Goal: Transaction & Acquisition: Subscribe to service/newsletter

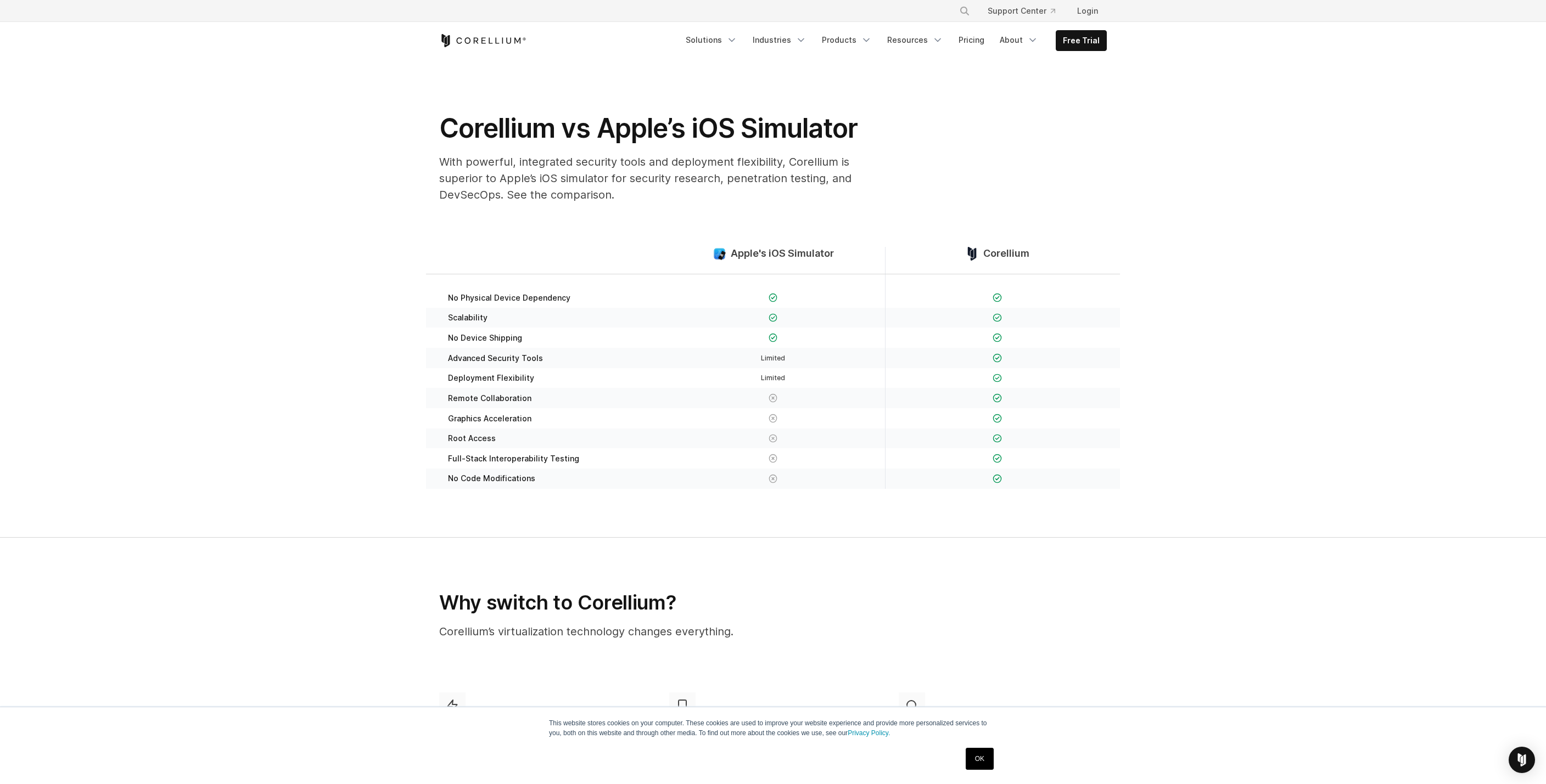
click at [984, 759] on link "OK" at bounding box center [980, 759] width 28 height 22
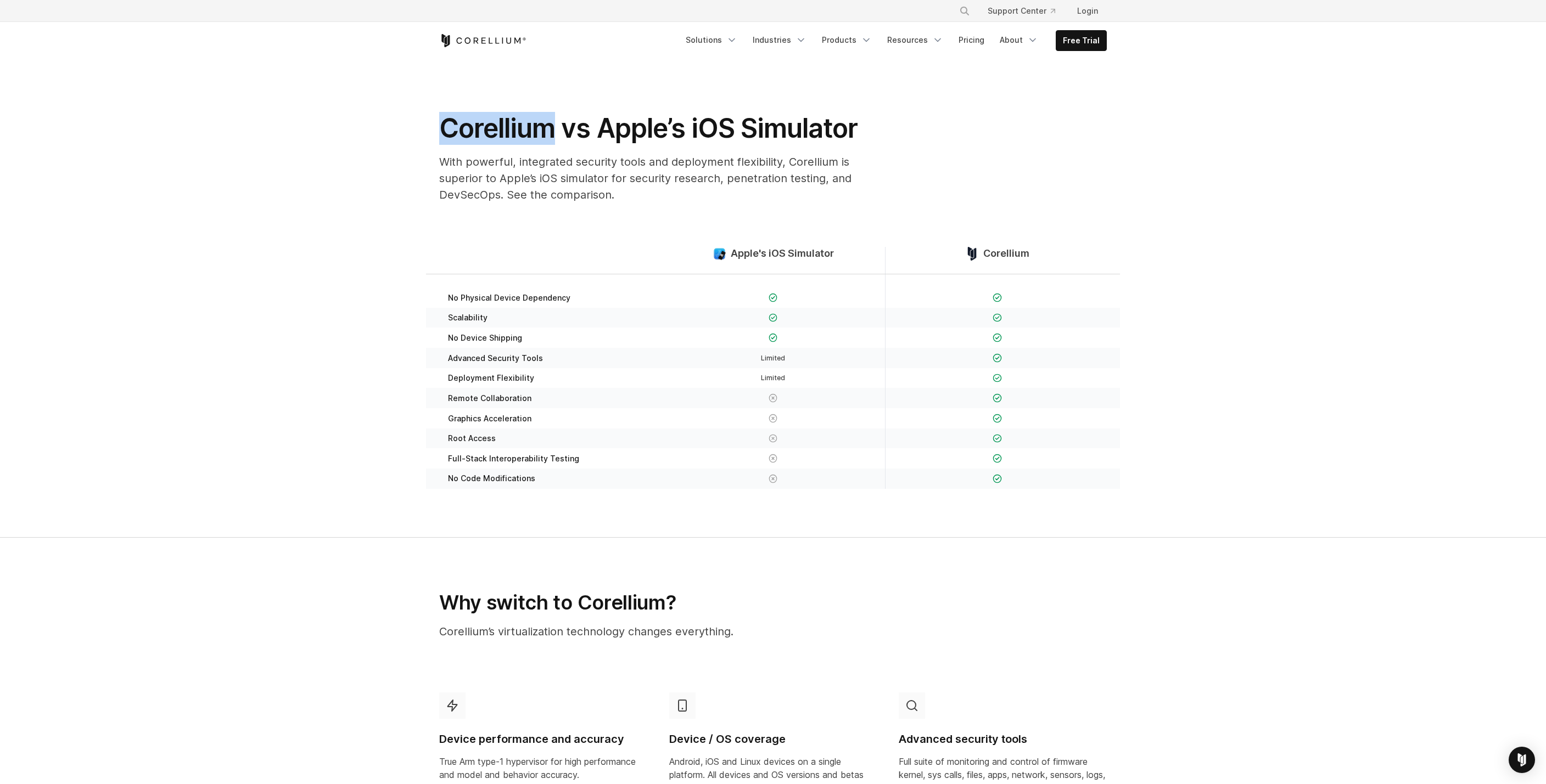
drag, startPoint x: 437, startPoint y: 127, endPoint x: 554, endPoint y: 127, distance: 117.0
click at [554, 127] on div "Corellium vs Apple’s iOS Simulator With powerful, integrated security tools and…" at bounding box center [659, 162] width 461 height 100
click at [1080, 41] on link "Free Trial" at bounding box center [1080, 41] width 50 height 20
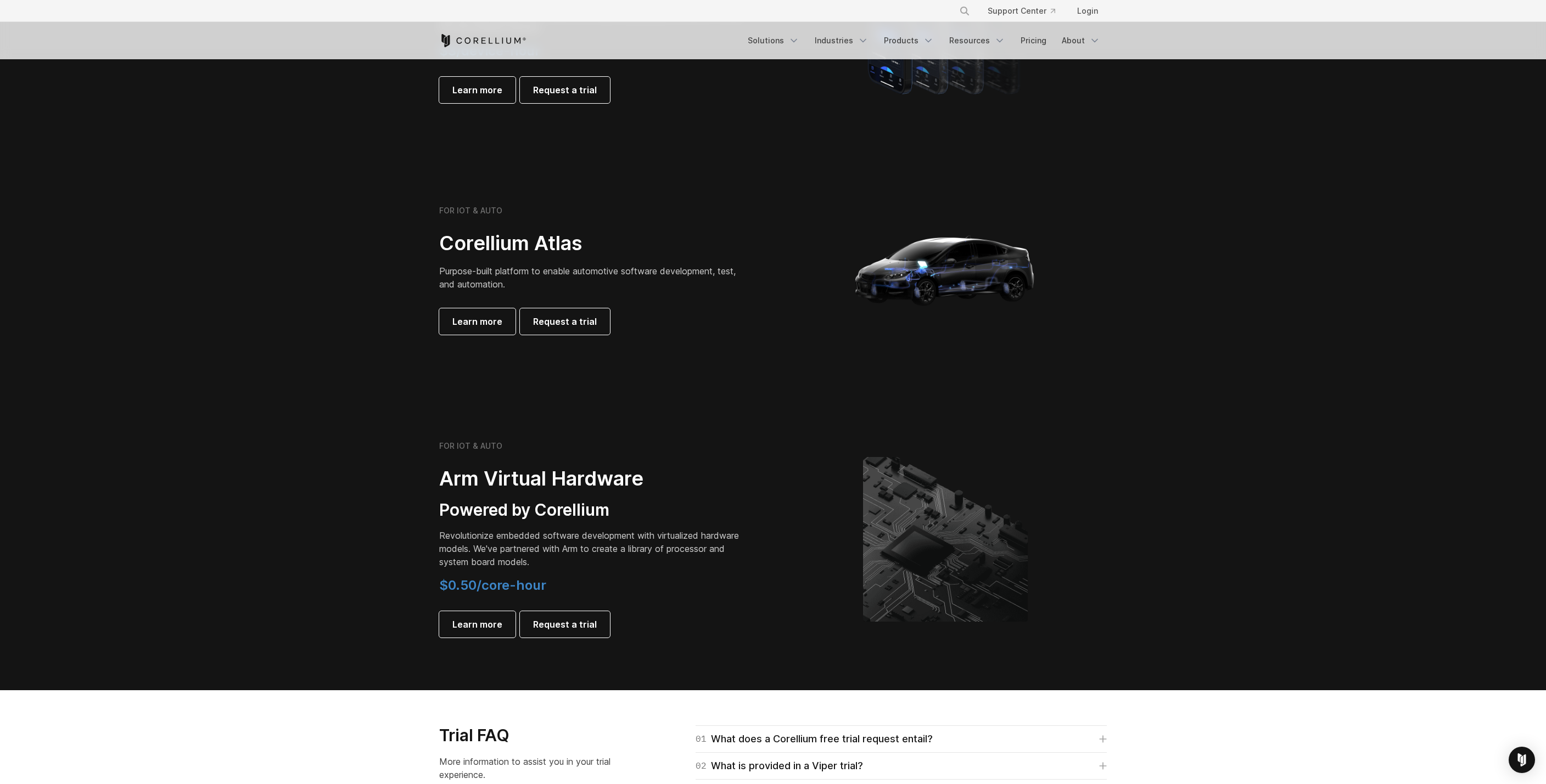
scroll to position [1159, 0]
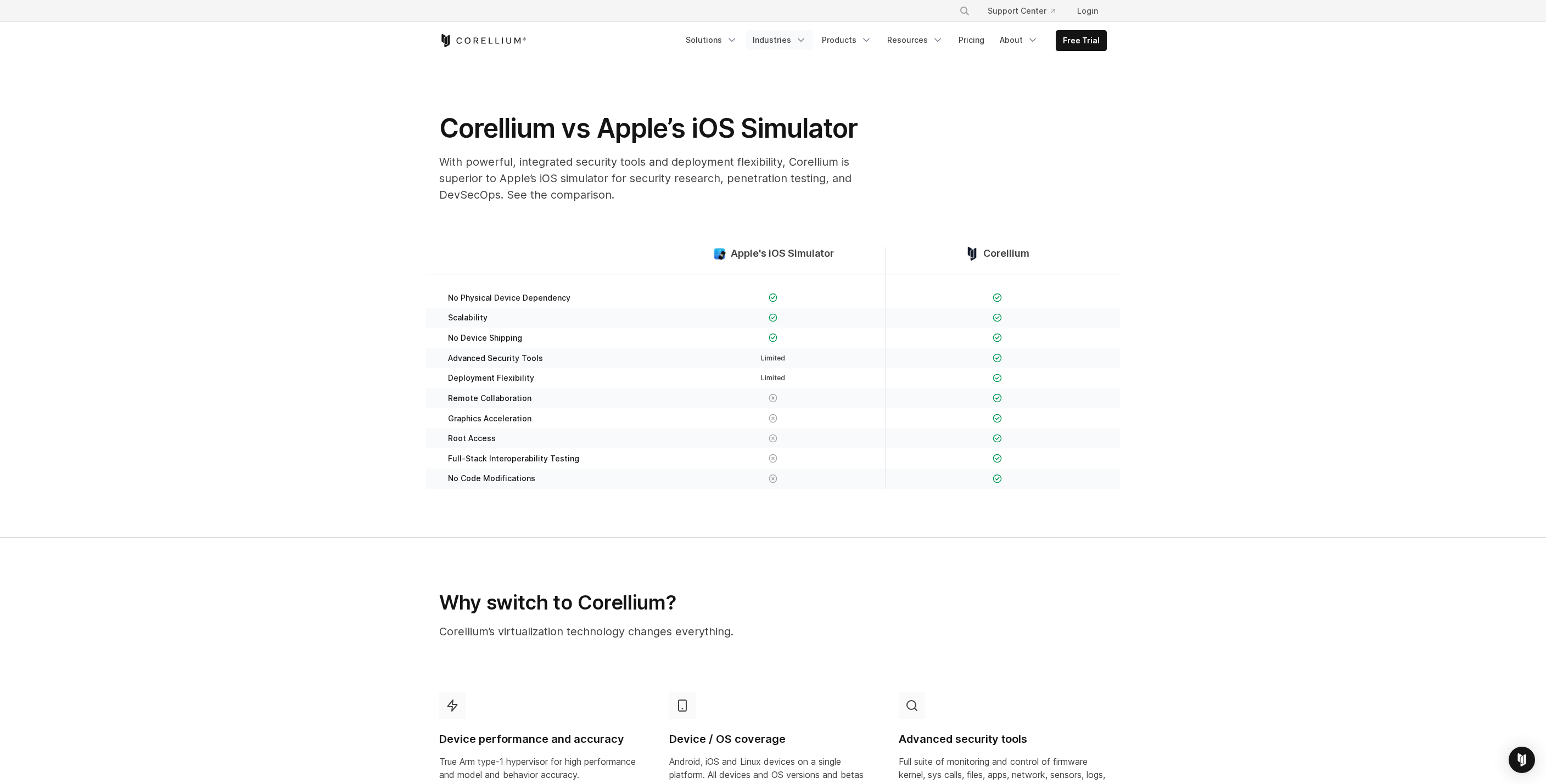
click at [806, 38] on icon "Navigation Menu" at bounding box center [801, 40] width 11 height 11
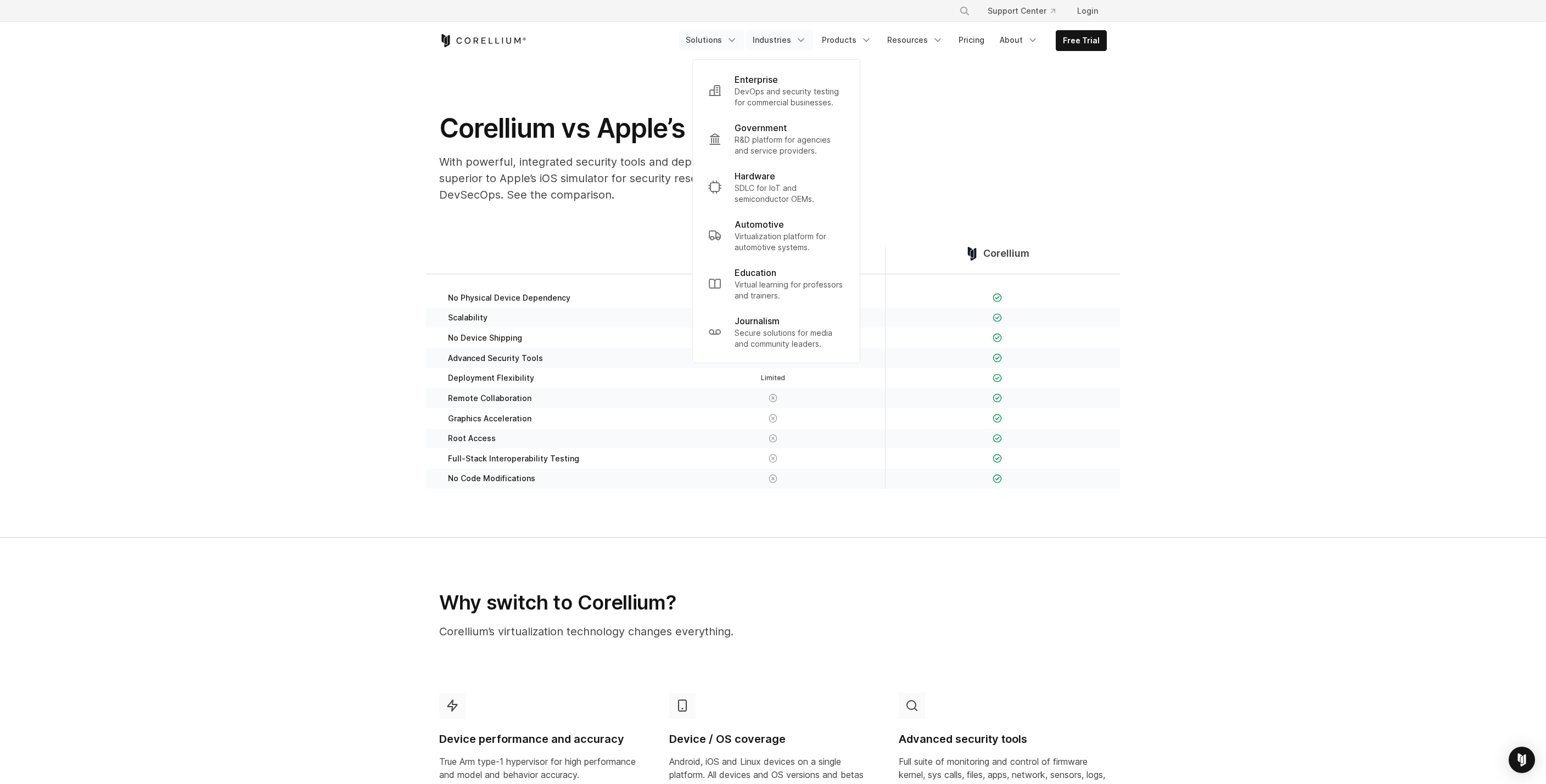
click at [737, 38] on icon "Navigation Menu" at bounding box center [732, 40] width 11 height 11
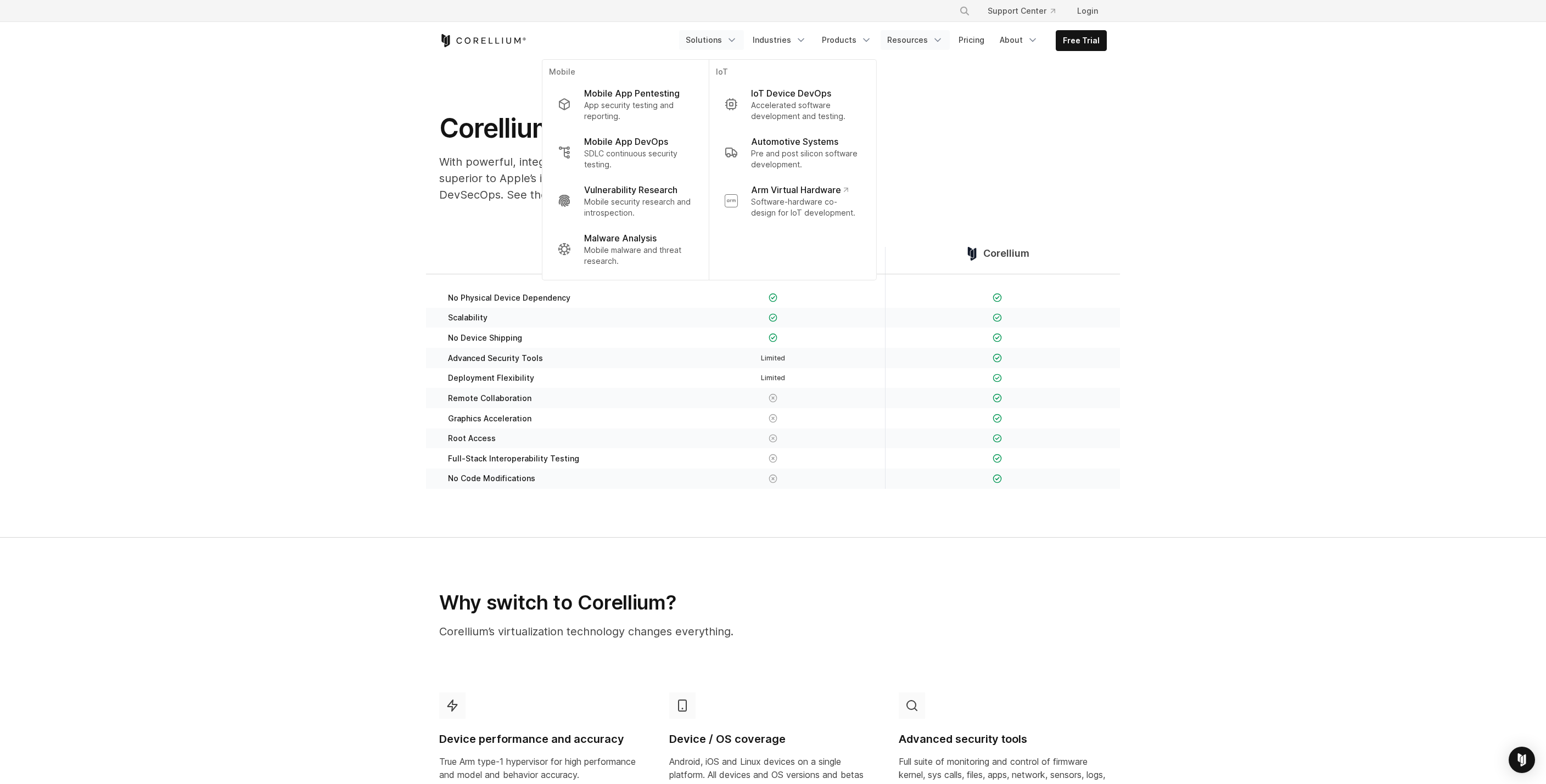
click at [940, 40] on polyline "Navigation Menu" at bounding box center [938, 40] width 5 height 3
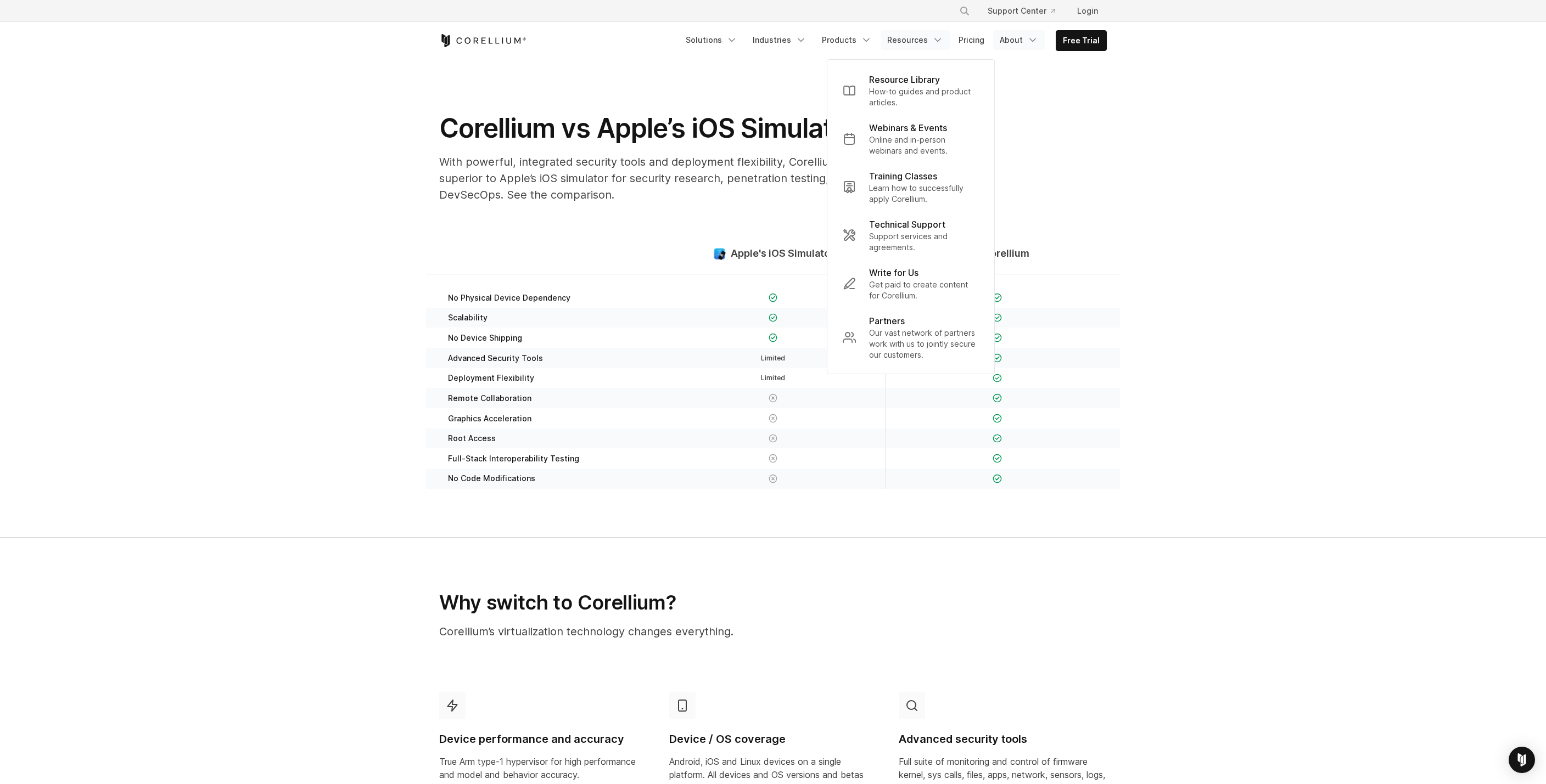
click at [1035, 38] on icon "Navigation Menu" at bounding box center [1032, 40] width 11 height 11
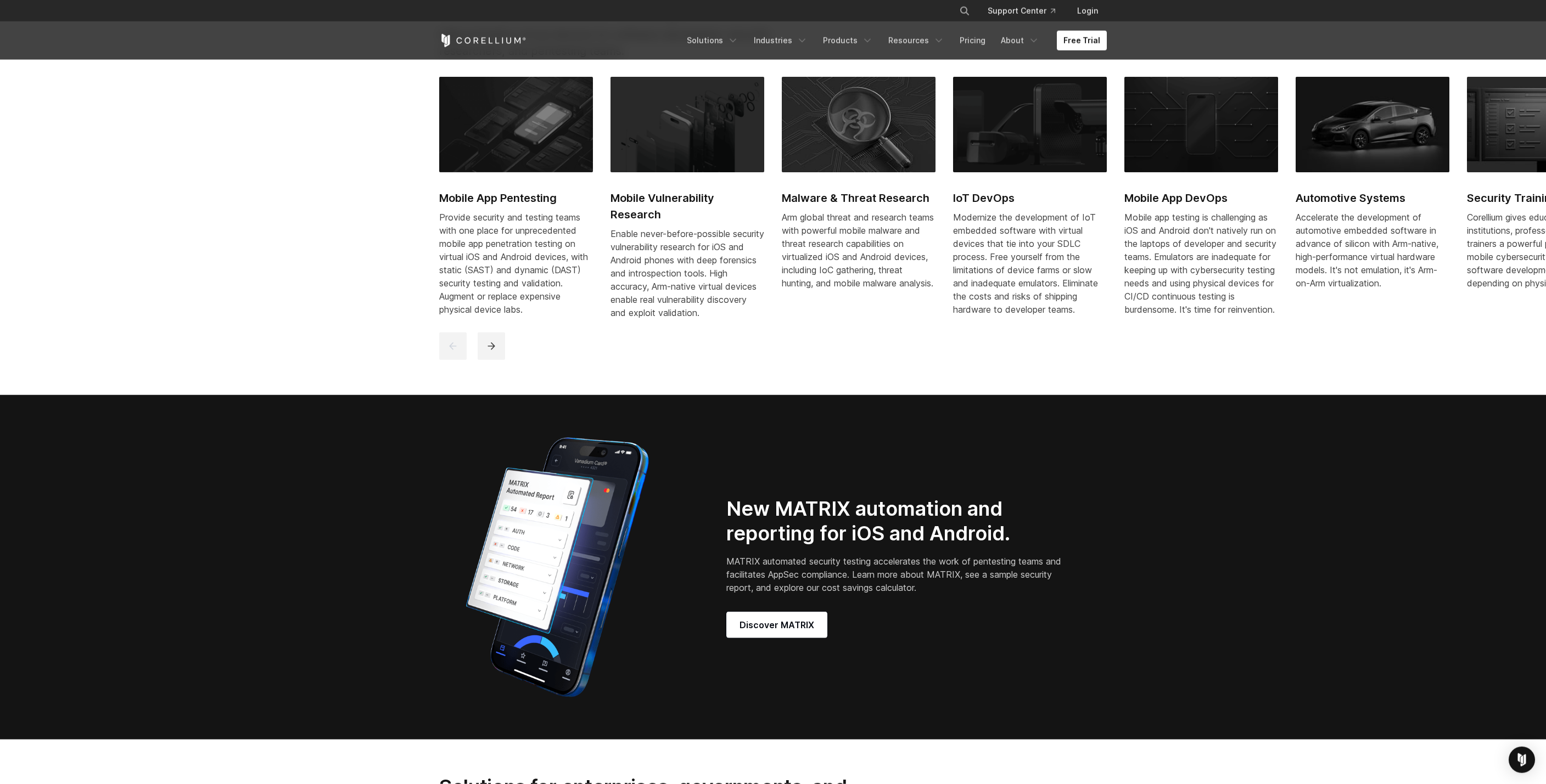
scroll to position [869, 0]
